Goal: Task Accomplishment & Management: Use online tool/utility

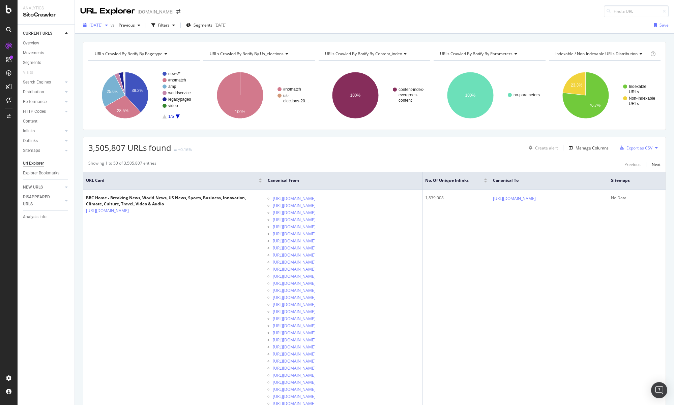
click at [102, 25] on span "[DATE]" at bounding box center [95, 25] width 13 height 6
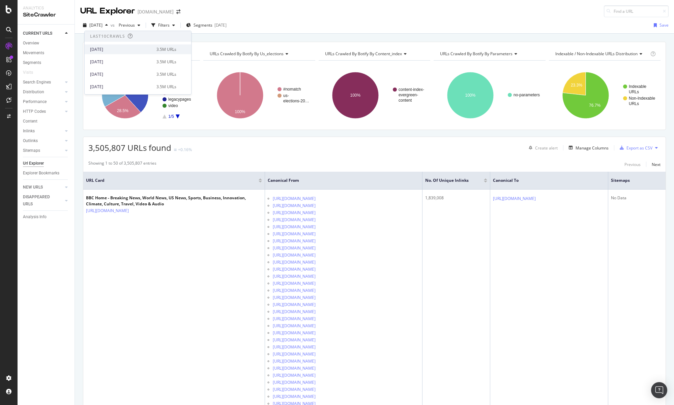
click at [124, 49] on div "[DATE]" at bounding box center [121, 50] width 62 height 6
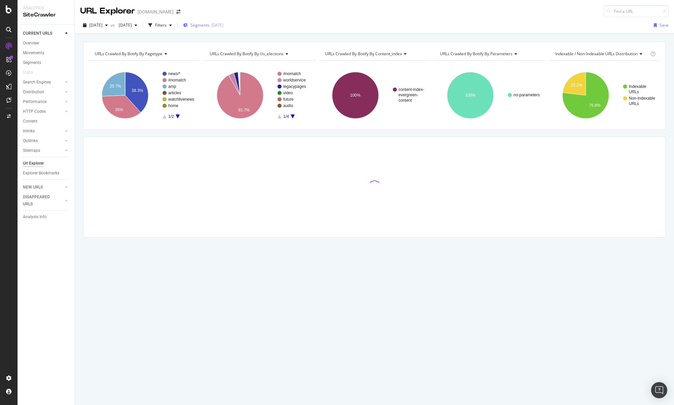
click at [209, 27] on span "Segments" at bounding box center [199, 25] width 19 height 6
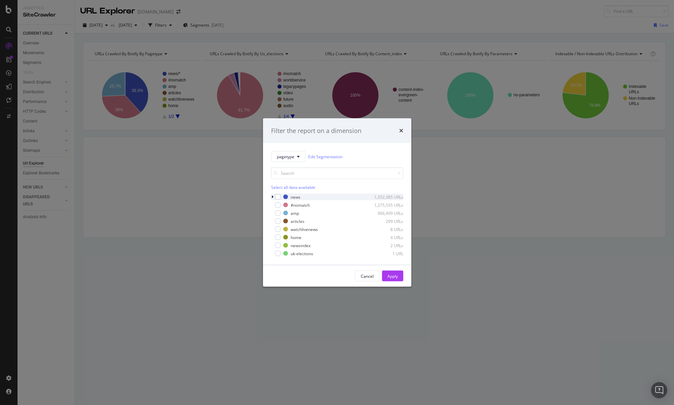
click at [271, 197] on icon "modal" at bounding box center [272, 197] width 2 height 4
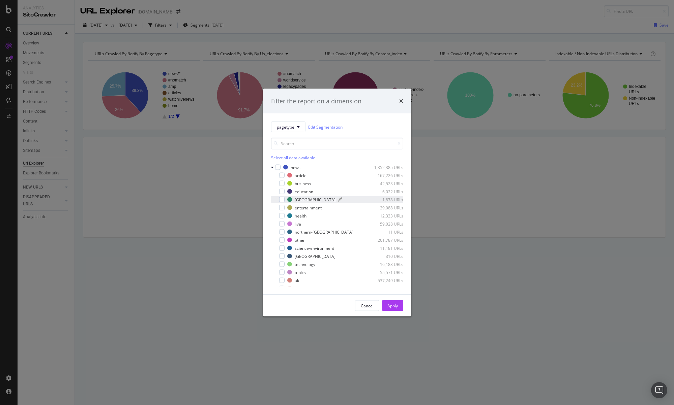
scroll to position [86, 0]
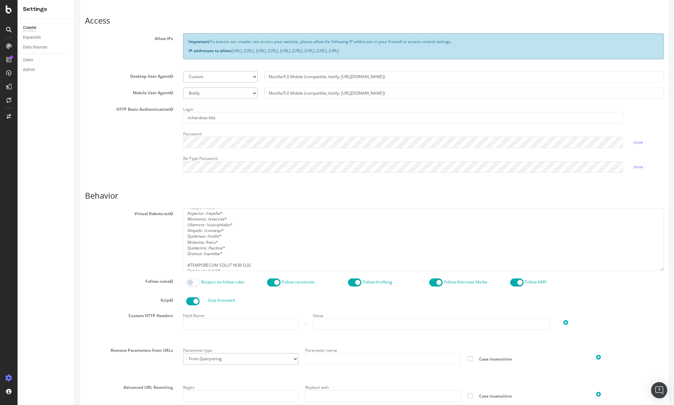
scroll to position [566, 0]
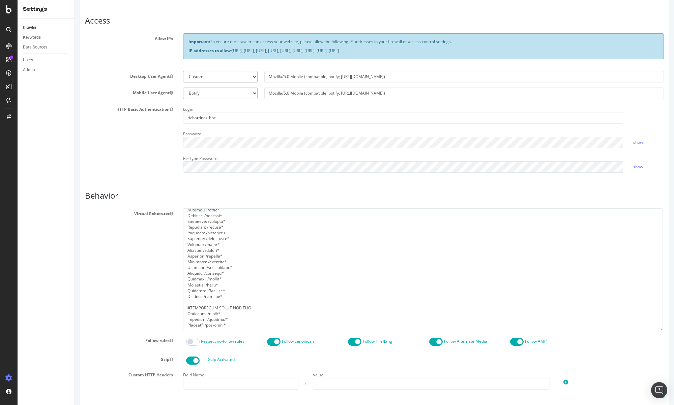
drag, startPoint x: 662, startPoint y: 270, endPoint x: 657, endPoint y: 319, distance: 49.5
click at [660, 323] on textarea at bounding box center [423, 270] width 480 height 122
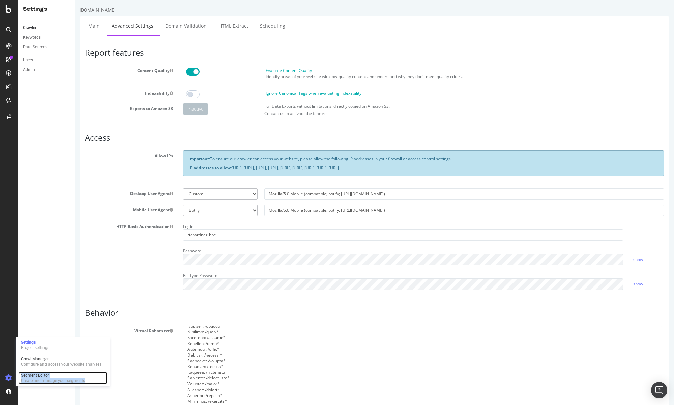
scroll to position [513, 0]
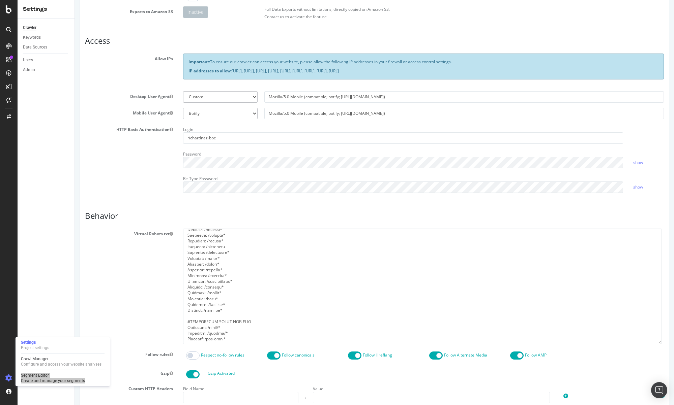
click at [127, 307] on div "Virtual Robots.txt" at bounding box center [374, 287] width 589 height 116
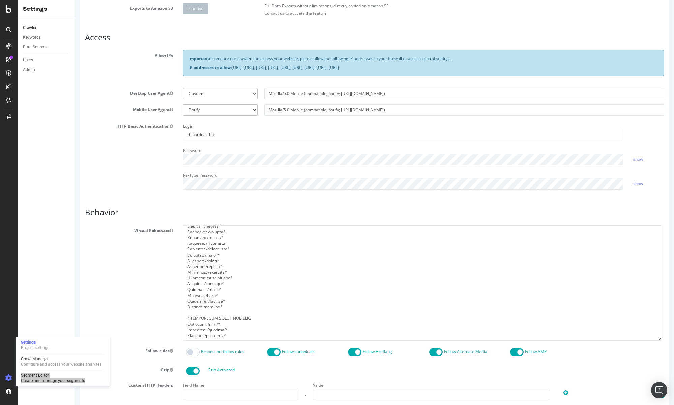
click at [140, 306] on div "Virtual Robots.txt" at bounding box center [374, 283] width 589 height 116
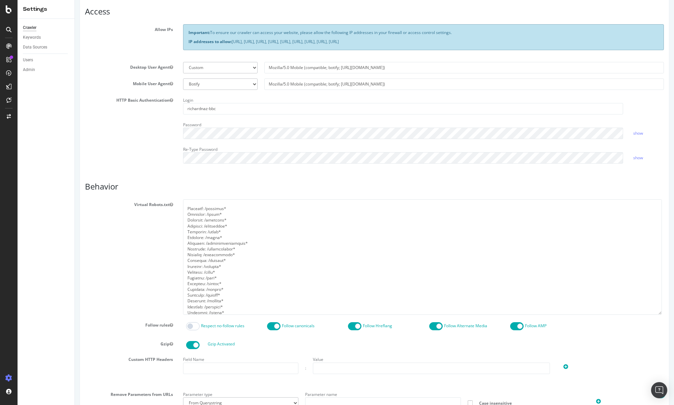
scroll to position [282, 0]
click at [224, 229] on textarea at bounding box center [422, 257] width 478 height 116
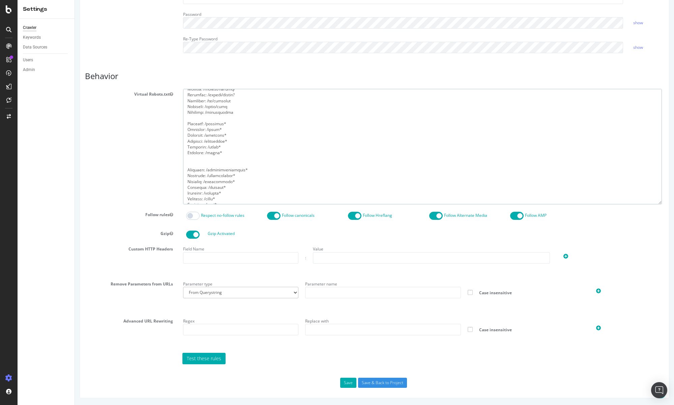
scroll to position [247, 0]
type textarea "User-agent: * Disallow: /schoolreport* Disallow: /bitesize/search$ Disallow: /b…"
click at [345, 383] on button "Save" at bounding box center [348, 383] width 16 height 10
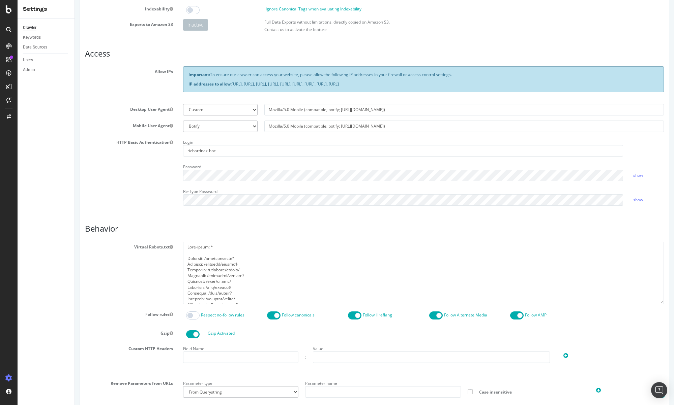
scroll to position [236, 0]
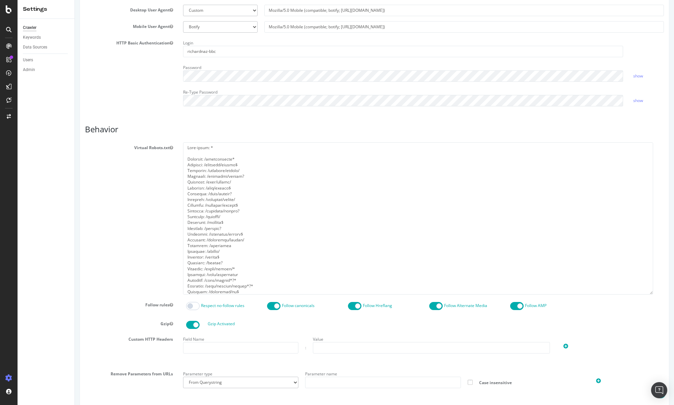
drag, startPoint x: 661, startPoint y: 203, endPoint x: 649, endPoint y: 299, distance: 97.5
click at [650, 295] on textarea at bounding box center [418, 219] width 470 height 152
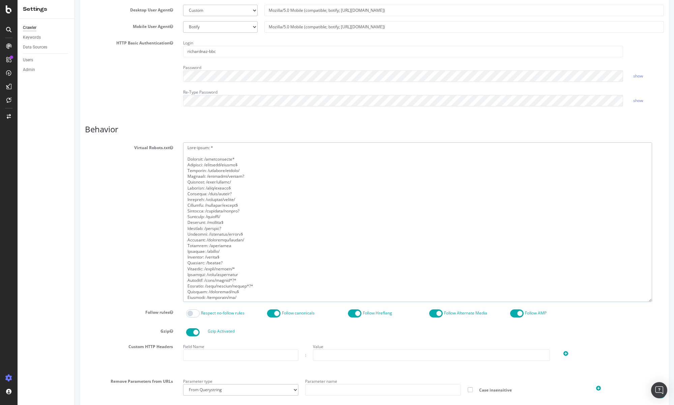
click at [511, 260] on textarea at bounding box center [417, 223] width 469 height 160
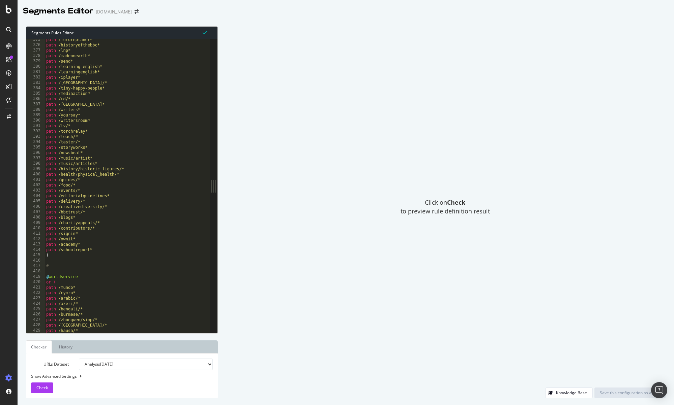
scroll to position [2016, 0]
click at [108, 107] on div "path /futureplanet* path /historyofthebbc* path /lnp* path /madeonearth* path /…" at bounding box center [158, 189] width 226 height 305
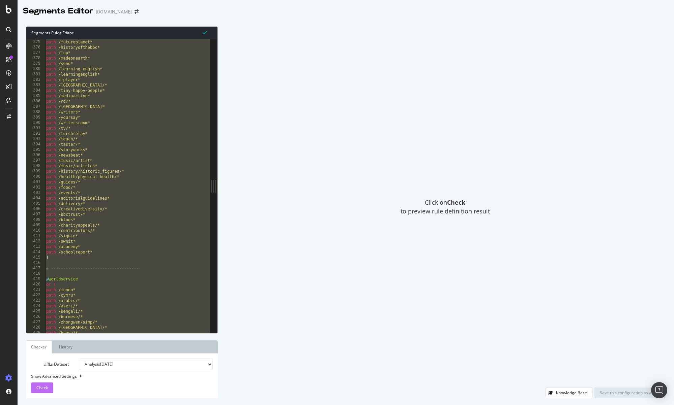
click at [47, 385] on div "Check" at bounding box center [41, 388] width 11 height 10
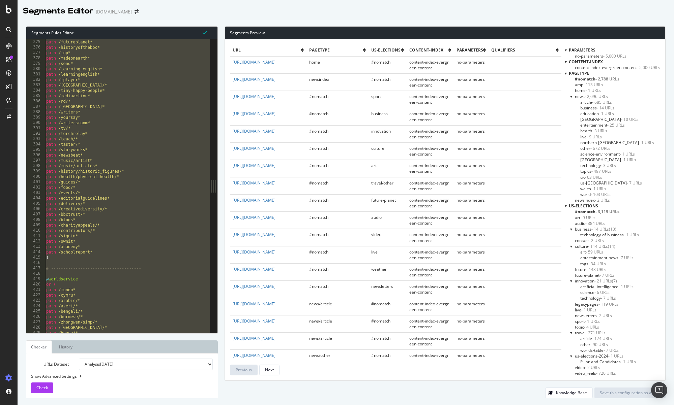
scroll to position [2, 0]
click at [602, 209] on span "- 3,119 URLs" at bounding box center [607, 210] width 24 height 6
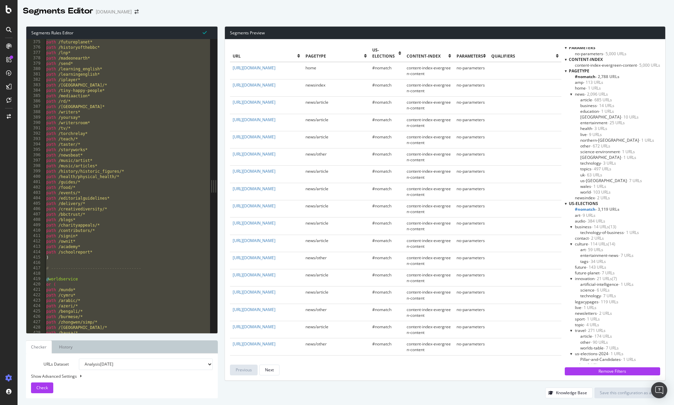
click at [84, 204] on div "path /iplayer/* path /futureplanet* path /historyofthebbc* path /lnp* path /mad…" at bounding box center [158, 186] width 226 height 305
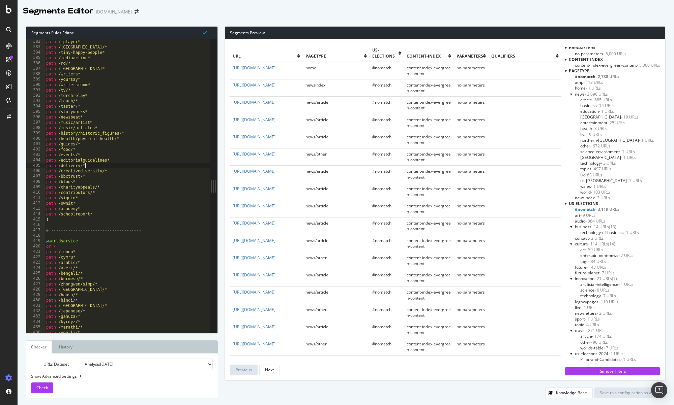
scroll to position [2054, 0]
click at [110, 56] on div "path /iplayer* path /birmingham/* path /tiny-happy-people* path /mediaaction* p…" at bounding box center [158, 191] width 226 height 305
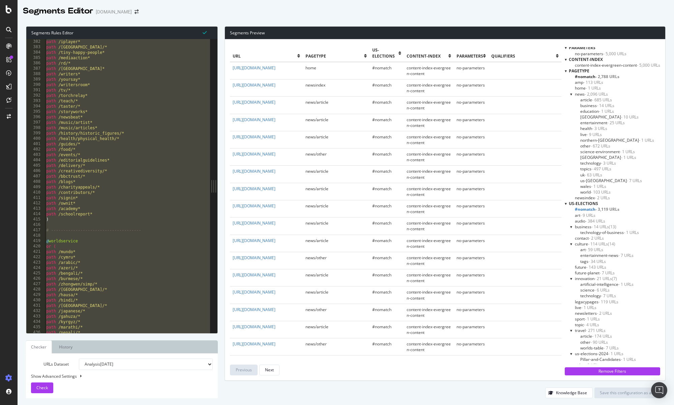
click at [128, 171] on div "path /iplayer* path /birmingham/* path /tiny-happy-people* path /mediaaction* p…" at bounding box center [158, 191] width 226 height 305
type textarea "path /creativediversity/*"
